Goal: Transaction & Acquisition: Obtain resource

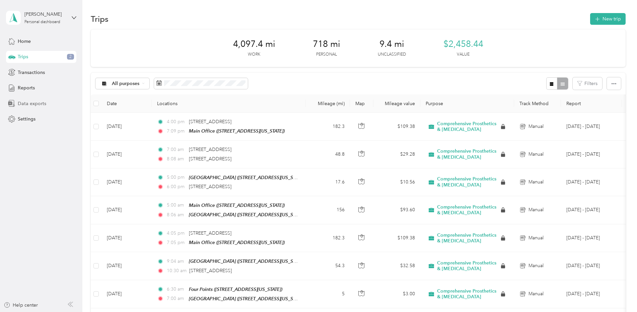
click at [23, 102] on span "Data exports" at bounding box center [32, 103] width 28 height 7
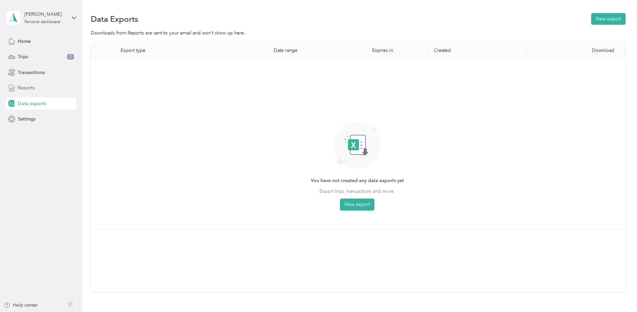
click at [28, 88] on span "Reports" at bounding box center [26, 87] width 17 height 7
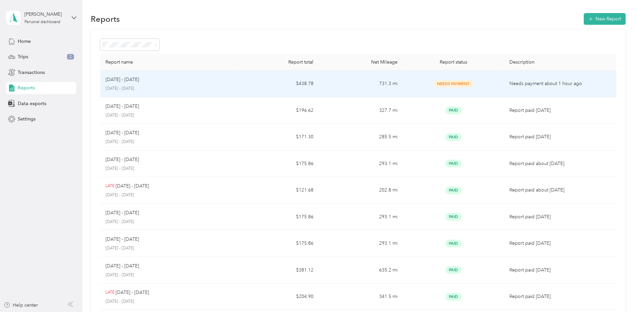
click at [468, 84] on span "Needs Payment" at bounding box center [452, 84] width 39 height 8
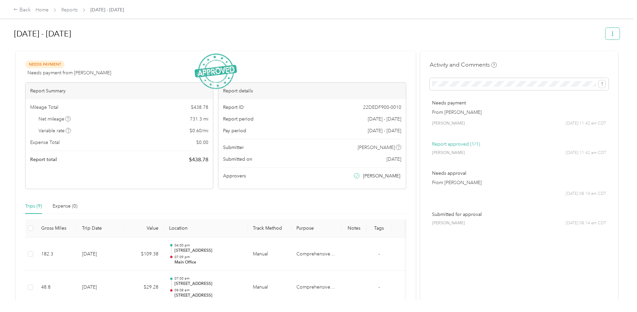
click at [610, 34] on icon "button" at bounding box center [612, 33] width 5 height 5
click at [595, 56] on span "Download" at bounding box center [591, 58] width 22 height 7
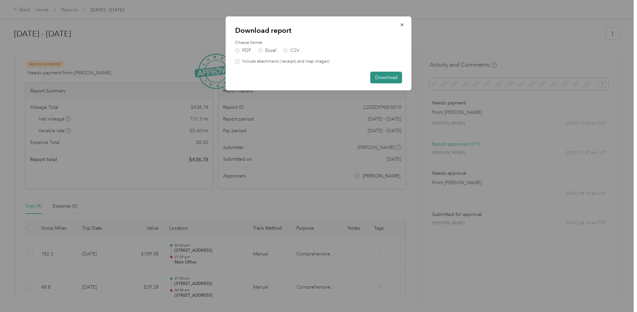
click at [385, 76] on button "Download" at bounding box center [386, 78] width 32 height 12
